Goal: Complete application form

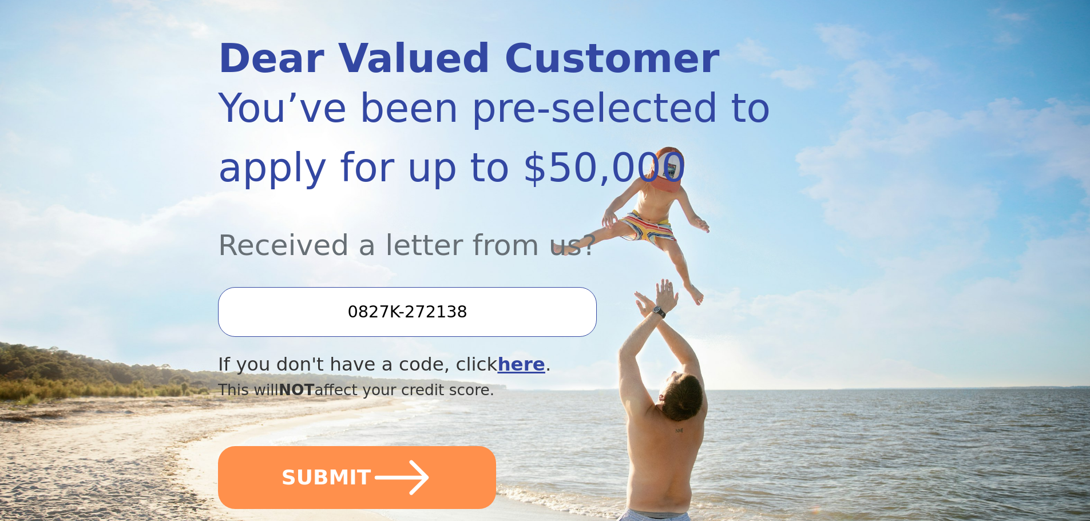
scroll to position [172, 0]
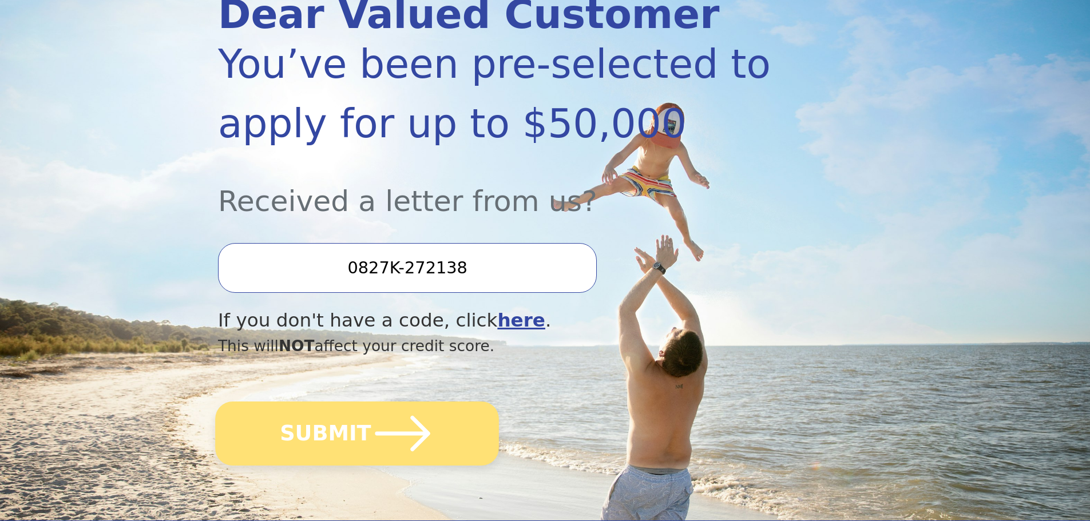
click at [379, 443] on icon "submit" at bounding box center [402, 433] width 63 height 63
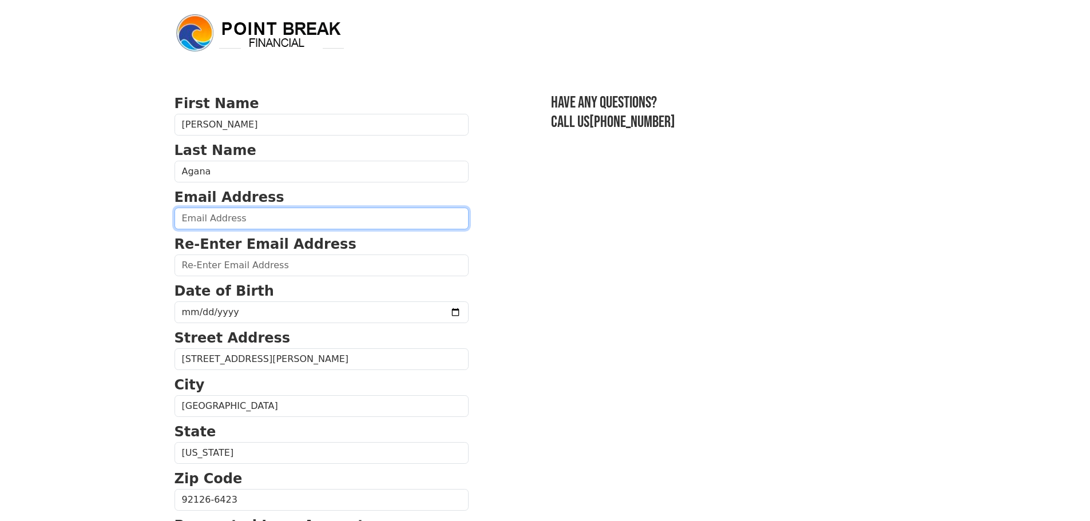
click at [225, 227] on input "email" at bounding box center [322, 219] width 294 height 22
type input "patriciaagana16@gmail.com"
type input "(858) 366-2182"
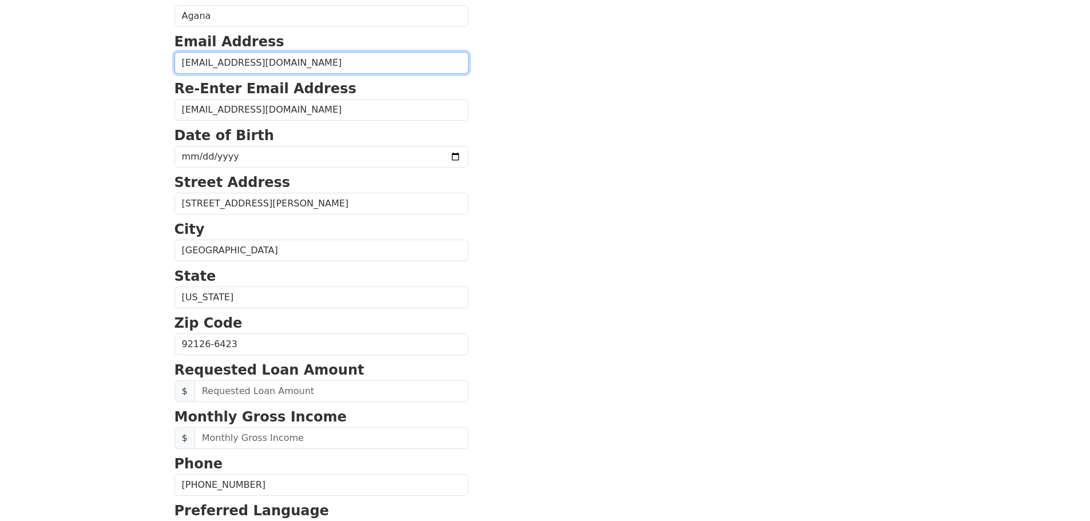
scroll to position [151, 0]
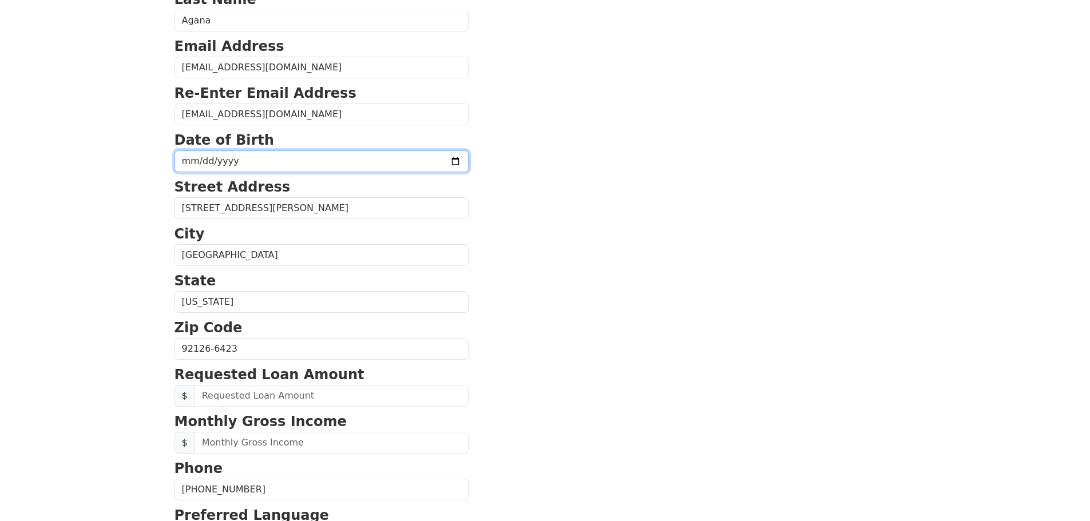
click at [202, 160] on input "date" at bounding box center [322, 161] width 294 height 22
click at [185, 158] on input "date" at bounding box center [322, 161] width 294 height 22
type input "1981-11-15"
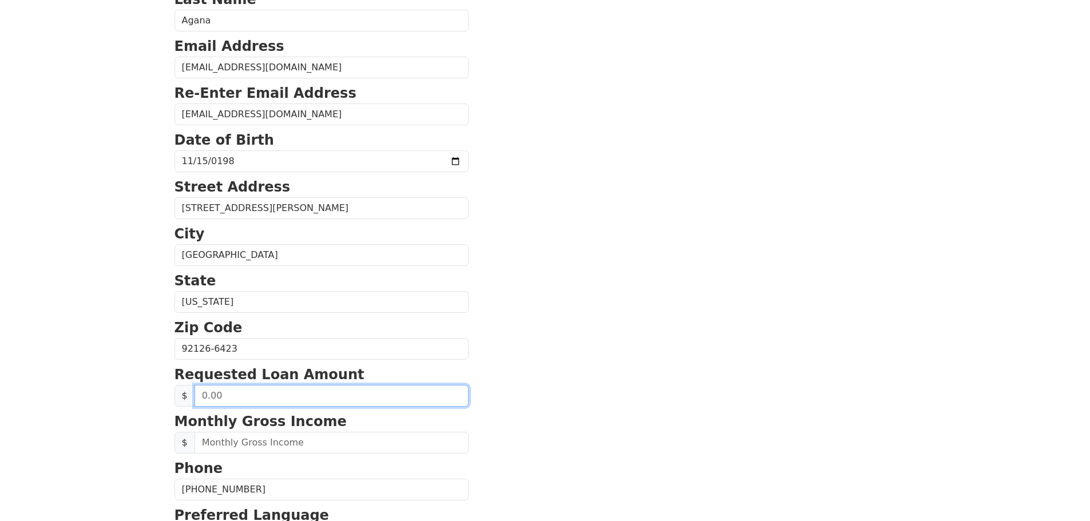
click at [224, 400] on input "text" at bounding box center [332, 396] width 274 height 22
type input "20,000.00"
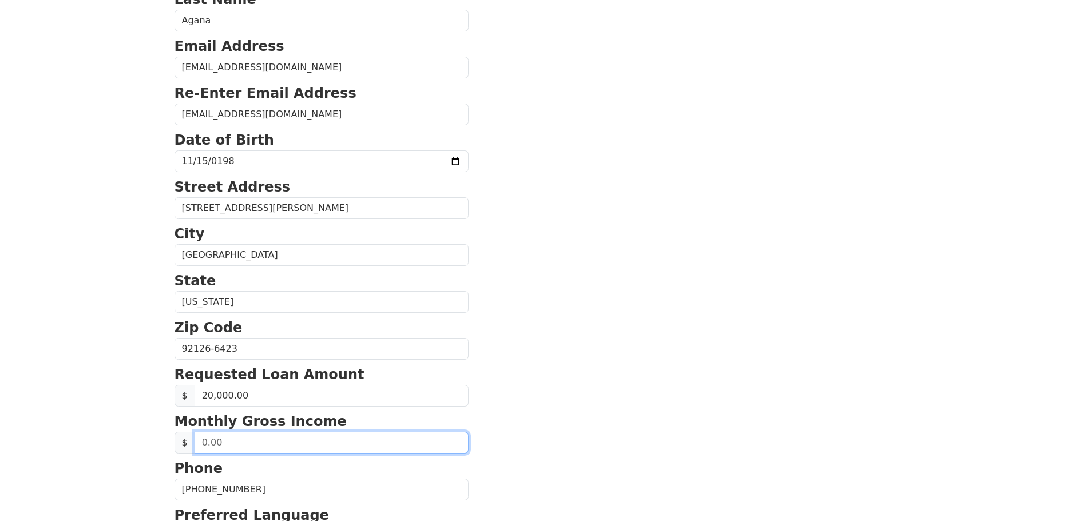
click at [252, 445] on input "text" at bounding box center [332, 443] width 274 height 22
type input "7,600.00"
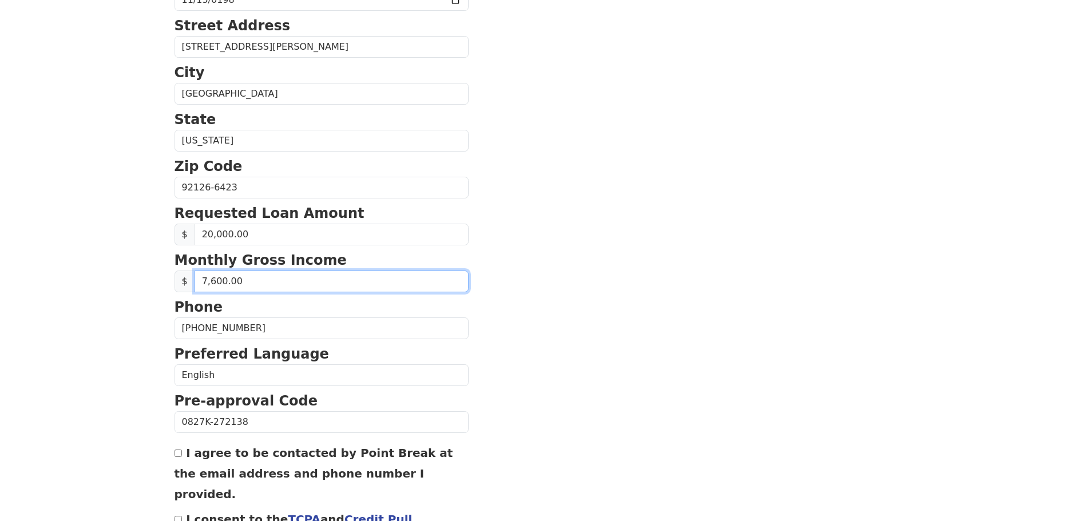
scroll to position [323, 0]
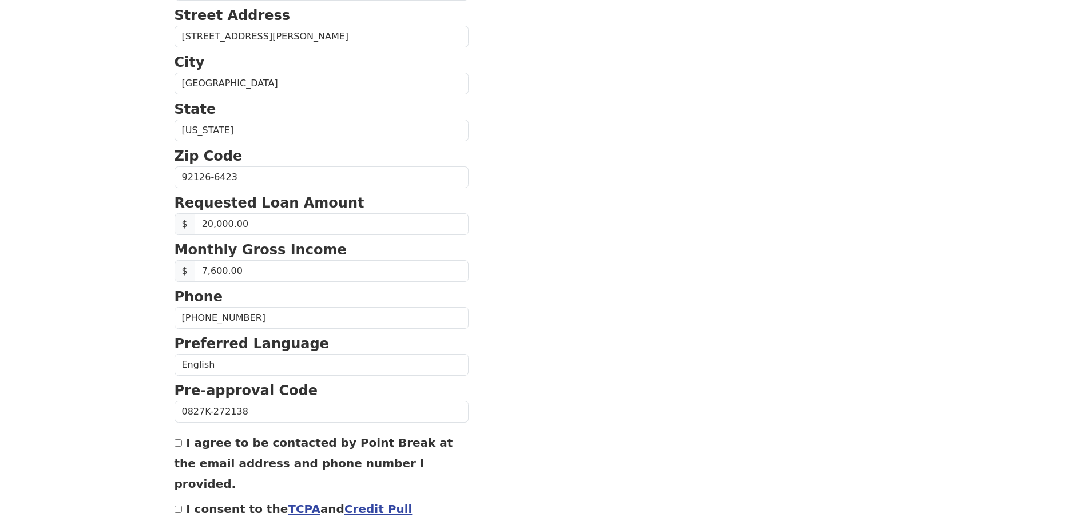
drag, startPoint x: 179, startPoint y: 445, endPoint x: 180, endPoint y: 457, distance: 12.6
click at [180, 444] on input "I agree to be contacted by Point Break at the email address and phone number I …" at bounding box center [178, 442] width 7 height 7
checkbox input "true"
click at [175, 498] on div "I consent to the TCPA and Credit Pull Consent" at bounding box center [322, 518] width 294 height 41
click at [176, 506] on input "I consent to the TCPA and Credit Pull Consent" at bounding box center [178, 509] width 7 height 7
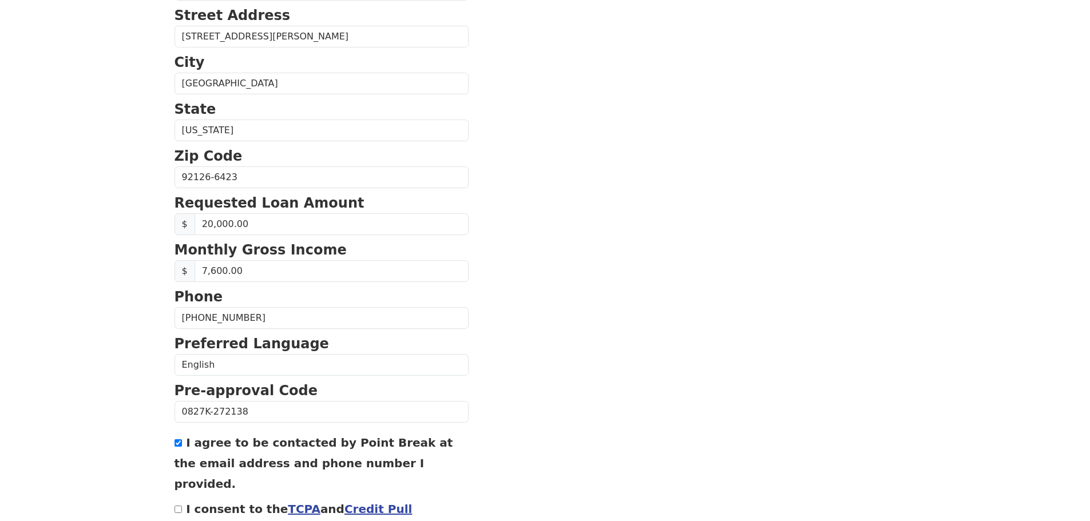
checkbox input "true"
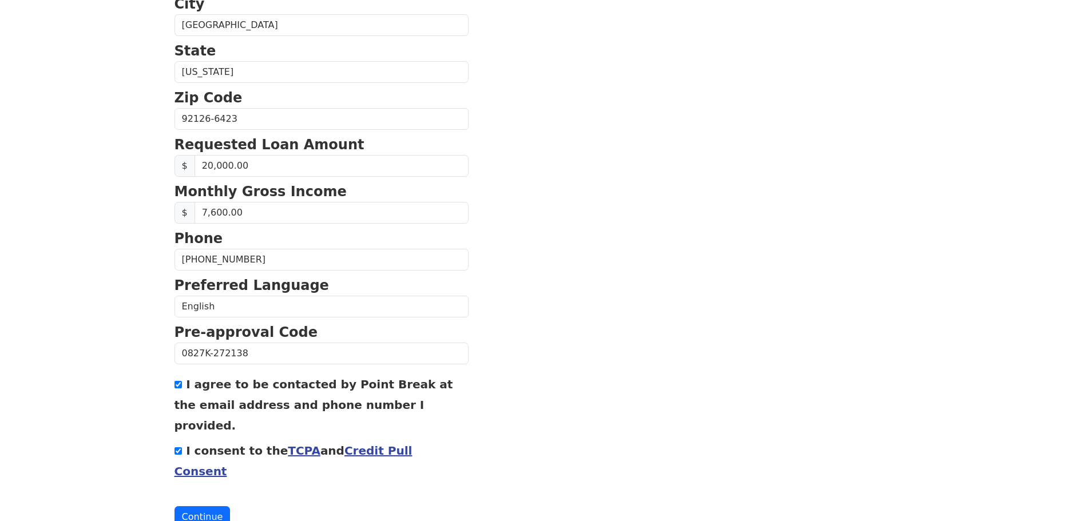
scroll to position [390, 0]
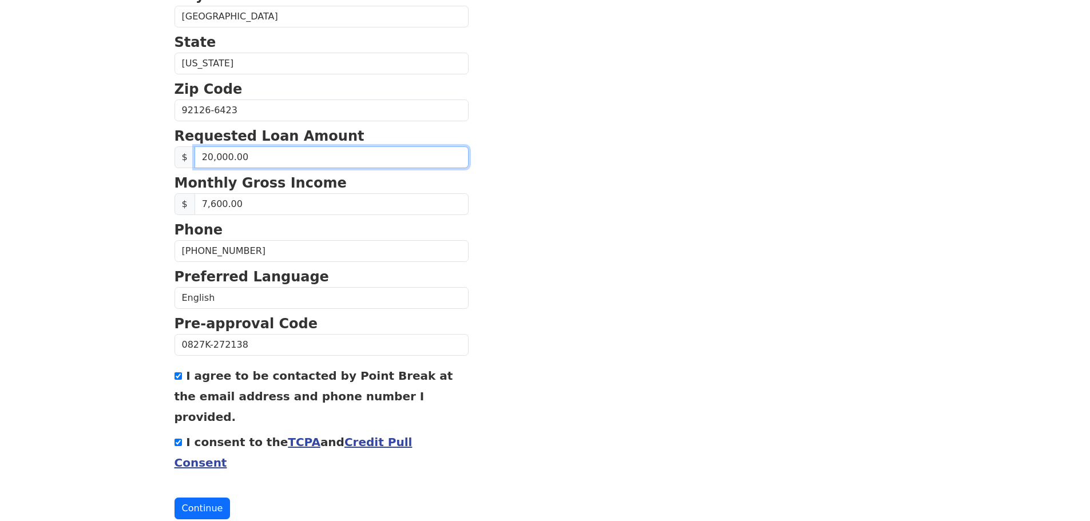
click at [224, 158] on input "20,000.00" at bounding box center [332, 157] width 274 height 22
click at [204, 160] on input "2,000.00" at bounding box center [332, 157] width 274 height 22
type input "3,000.00"
click at [194, 498] on button "Continue" at bounding box center [203, 509] width 56 height 22
